Goal: Task Accomplishment & Management: Complete application form

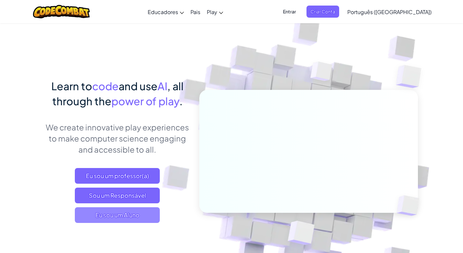
click at [133, 211] on span "Eu sou um Aluno" at bounding box center [117, 215] width 85 height 16
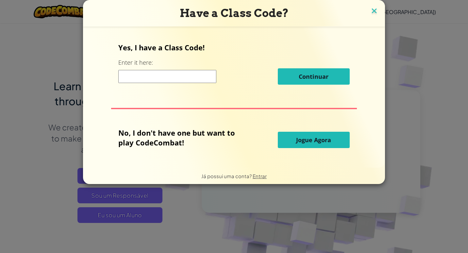
click at [370, 12] on img at bounding box center [374, 12] width 9 height 10
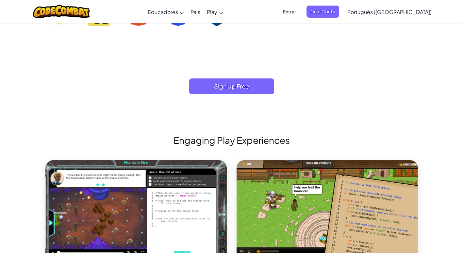
scroll to position [720, 0]
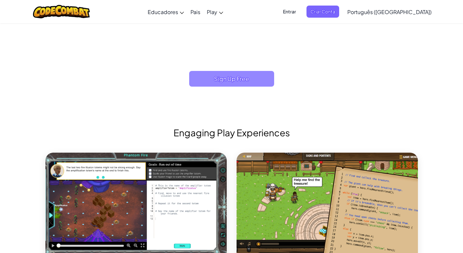
click at [219, 78] on span "Sign Up Free" at bounding box center [231, 79] width 85 height 16
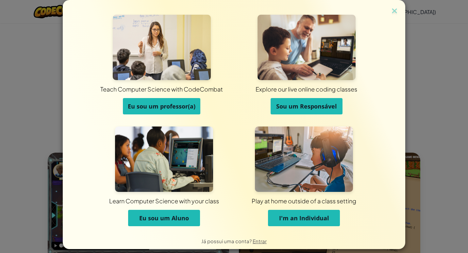
click at [306, 216] on span "I'm an Individual" at bounding box center [304, 218] width 50 height 8
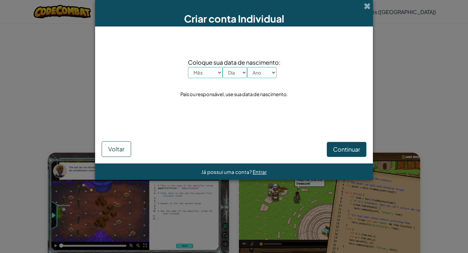
click at [211, 76] on select "Mês Janeiro Fevereiro Março Abril Maio Junho Julho Agosto Setembro Outubro Nove…" at bounding box center [205, 72] width 35 height 11
select select "12"
click at [188, 67] on select "Mês Janeiro Fevereiro Março Abril Maio Junho Julho Agosto Setembro Outubro Nove…" at bounding box center [205, 72] width 35 height 11
click at [238, 76] on select "Dia 1 2 3 4 5 6 7 8 9 10 11 12 13 14 15 16 17 18 19 20 21 22 23 24 25 26 27 28 …" at bounding box center [235, 72] width 25 height 11
select select "28"
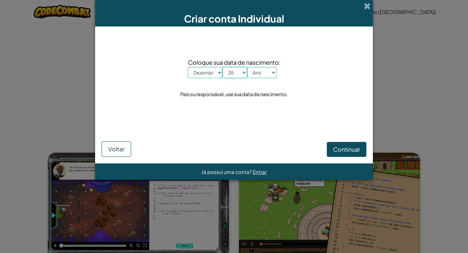
click at [223, 67] on select "Dia 1 2 3 4 5 6 7 8 9 10 11 12 13 14 15 16 17 18 19 20 21 22 23 24 25 26 27 28 …" at bounding box center [235, 72] width 25 height 11
click at [262, 77] on select "Ano 2025 2024 2023 2022 2021 2020 2019 2018 2017 2016 2015 2014 2013 2012 2011 …" at bounding box center [261, 72] width 29 height 11
select select "2006"
click at [247, 67] on select "Ano 2025 2024 2023 2022 2021 2020 2019 2018 2017 2016 2015 2014 2013 2012 2011 …" at bounding box center [261, 72] width 29 height 11
click at [334, 148] on span "Continuar" at bounding box center [346, 150] width 27 height 8
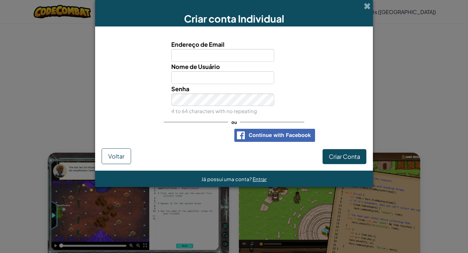
click at [366, 9] on span at bounding box center [367, 6] width 7 height 7
